Goal: Task Accomplishment & Management: Use online tool/utility

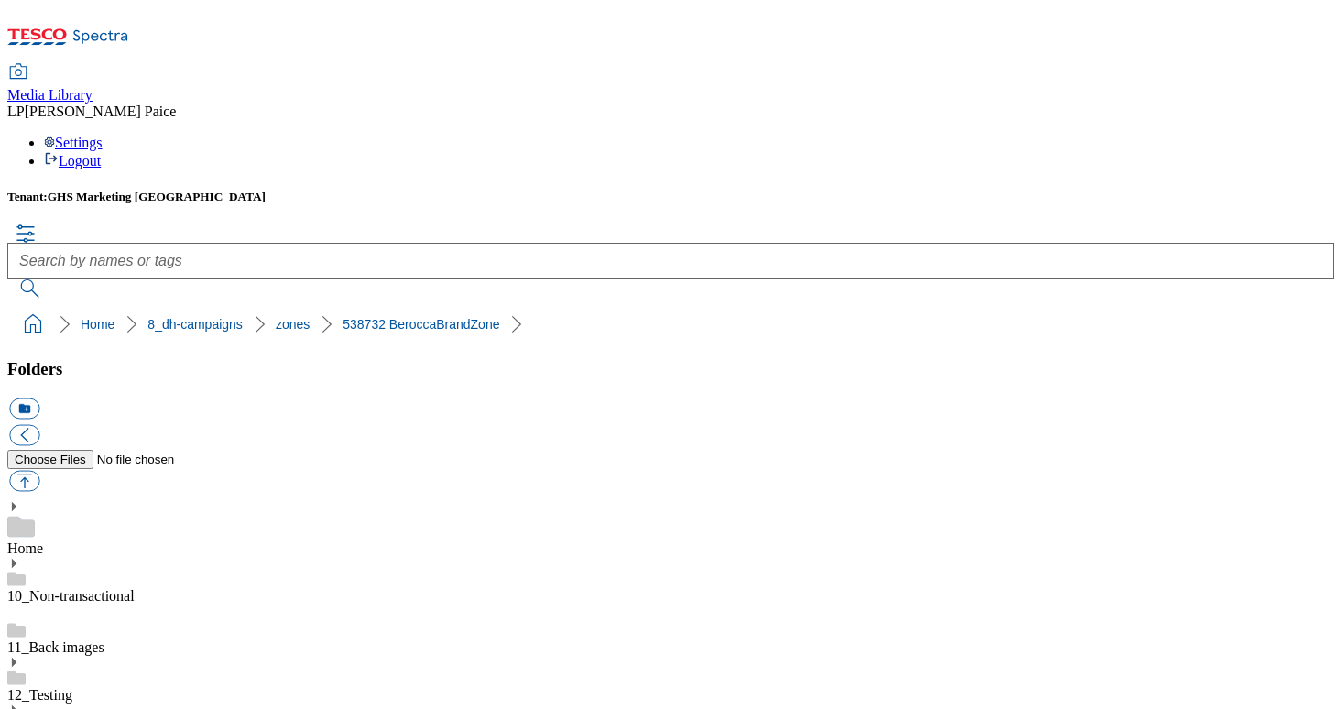
scroll to position [1635, 0]
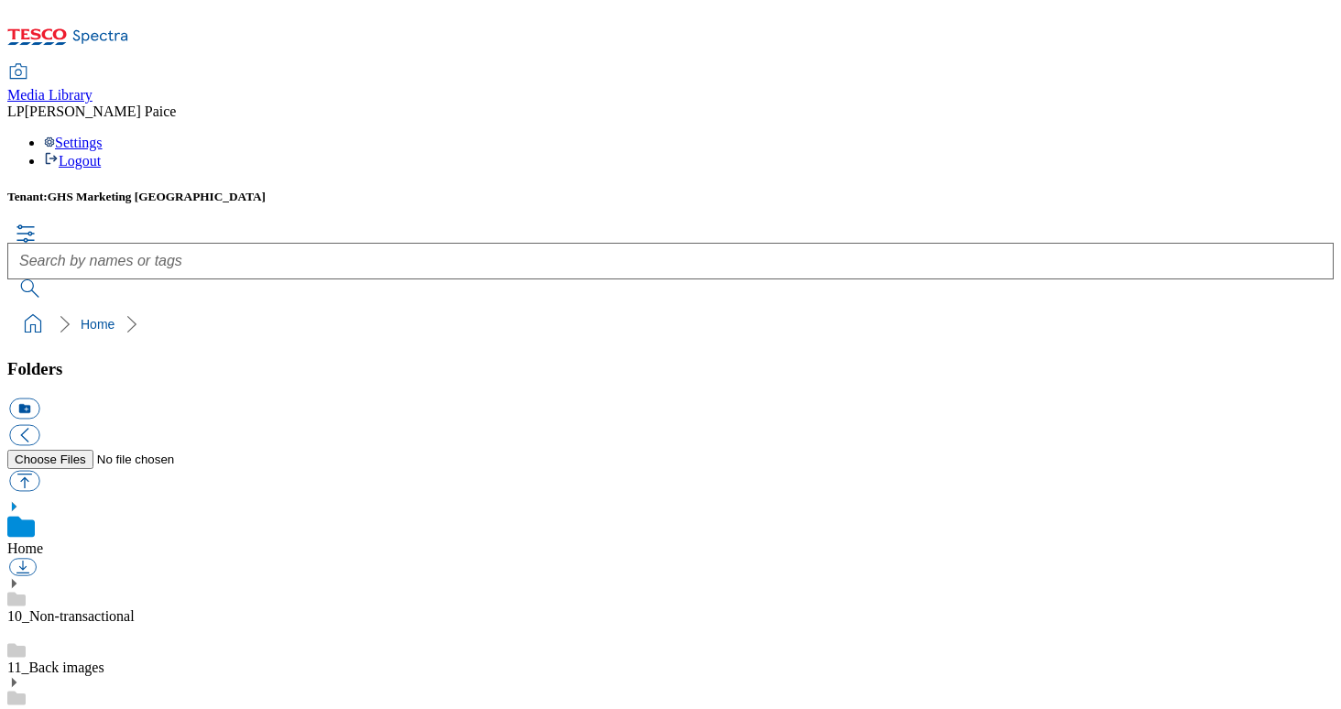
scroll to position [170, 0]
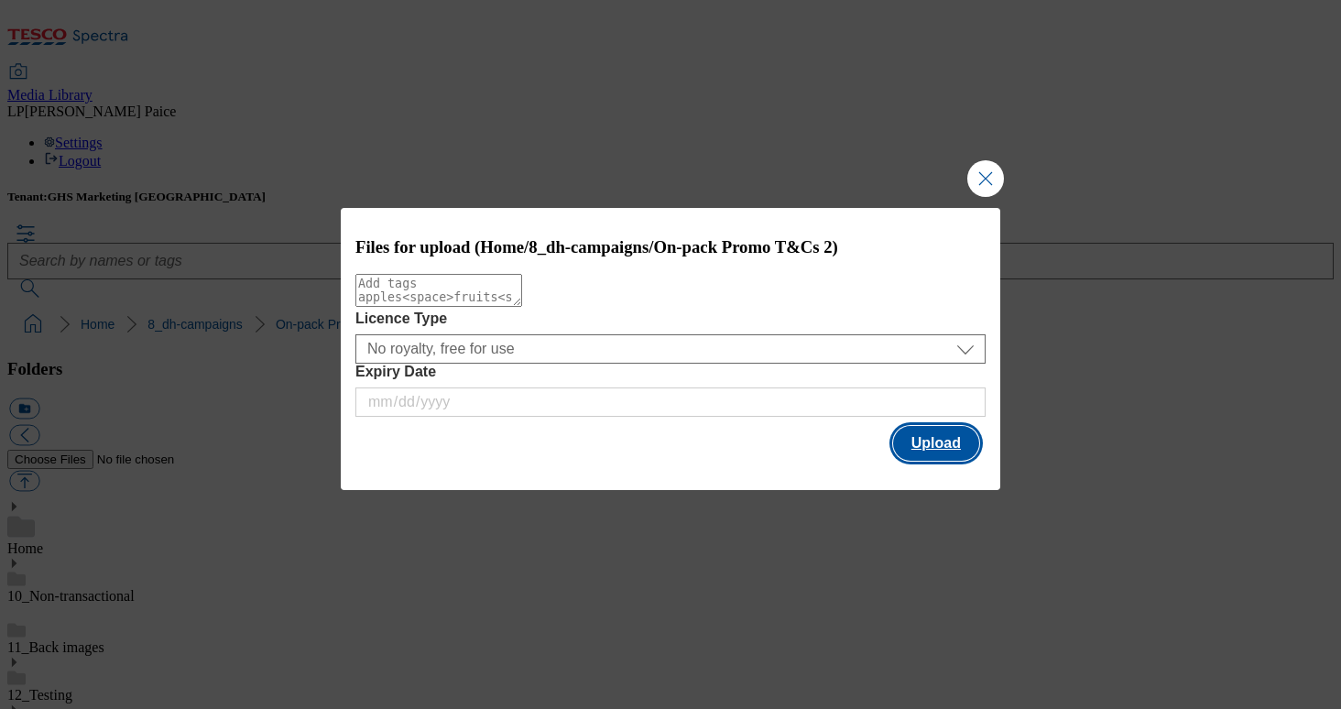
click at [944, 441] on button "Upload" at bounding box center [936, 443] width 86 height 35
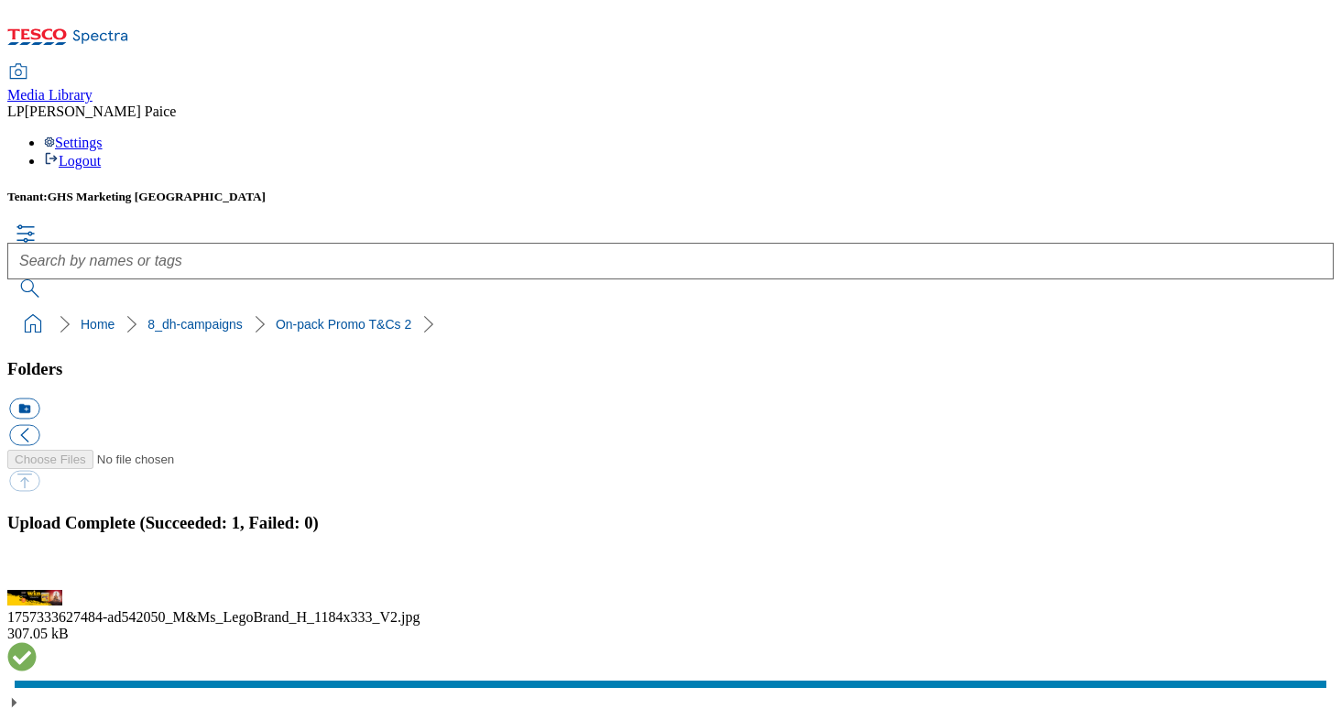
click at [934, 307] on ol "Home 8_dh-campaigns On-pack Promo T&Cs 2" at bounding box center [675, 324] width 1315 height 35
click at [331, 317] on link "On-pack Promo T&Cs 2" at bounding box center [344, 324] width 136 height 15
